Goal: Task Accomplishment & Management: Manage account settings

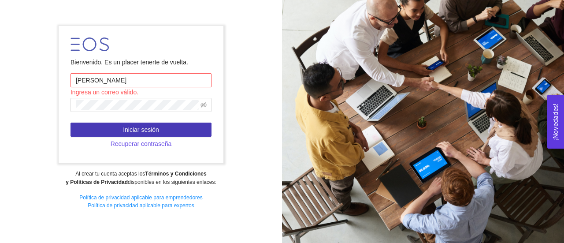
click at [157, 130] on span "Iniciar sesión" at bounding box center [141, 130] width 36 height 10
click at [157, 131] on span "Iniciar sesión" at bounding box center [141, 130] width 36 height 10
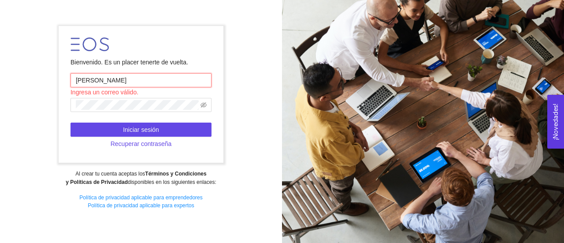
click at [118, 76] on input "[PERSON_NAME]" at bounding box center [141, 80] width 141 height 14
type input "C"
type input "[EMAIL_ADDRESS][DOMAIN_NAME]"
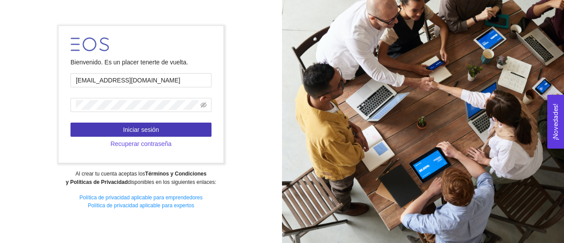
click at [138, 129] on span "Iniciar sesión" at bounding box center [141, 130] width 36 height 10
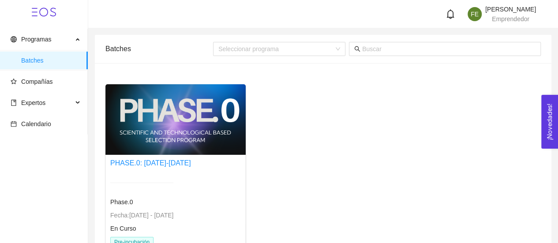
click at [188, 140] on div at bounding box center [175, 119] width 140 height 71
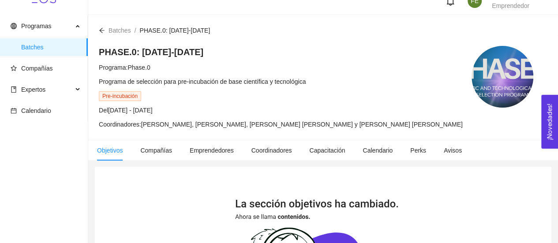
scroll to position [8, 0]
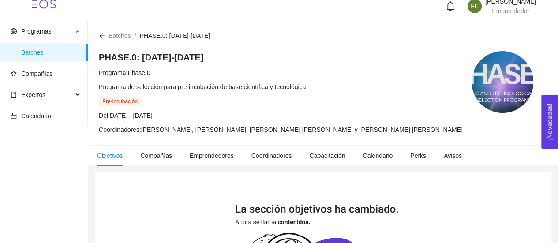
click at [45, 52] on span "Batches" at bounding box center [51, 53] width 60 height 18
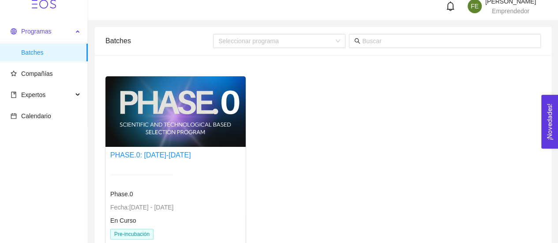
click at [45, 32] on span "Programas" at bounding box center [36, 31] width 30 height 7
click at [138, 128] on div at bounding box center [175, 111] width 140 height 71
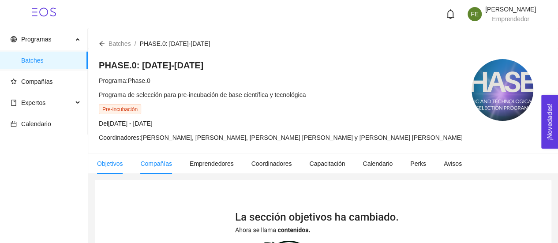
click at [145, 167] on span "Compañías" at bounding box center [156, 163] width 32 height 7
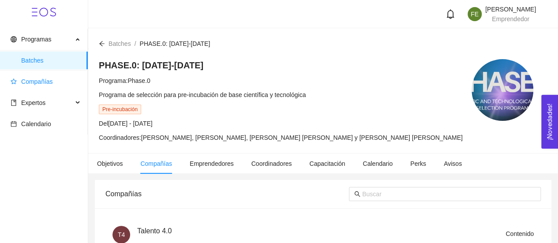
click at [34, 76] on span "Compañías" at bounding box center [46, 82] width 70 height 18
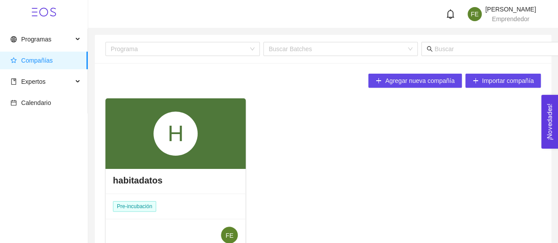
click at [183, 151] on div "H" at bounding box center [175, 134] width 44 height 44
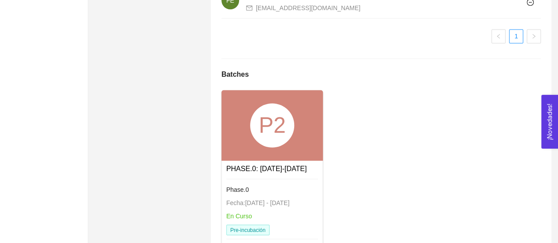
click at [256, 140] on div "P2" at bounding box center [272, 125] width 44 height 44
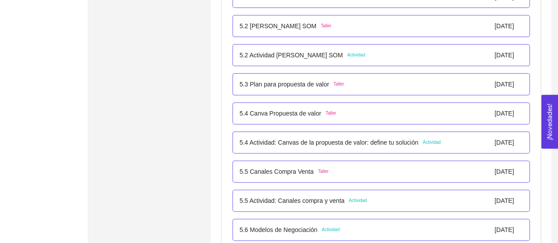
scroll to position [1786, 0]
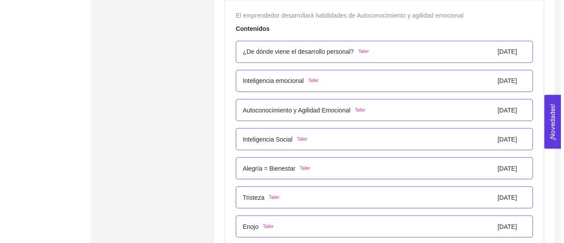
scroll to position [3009, 0]
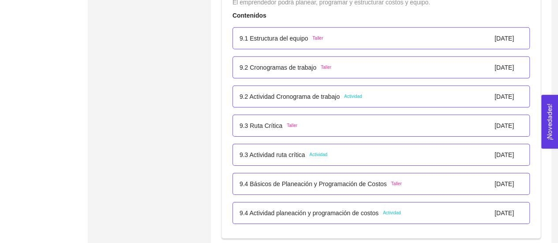
click at [324, 121] on div "9.3 Ruta Crítica Taller [DATE]" at bounding box center [380, 126] width 283 height 10
